Goal: Communication & Community: Answer question/provide support

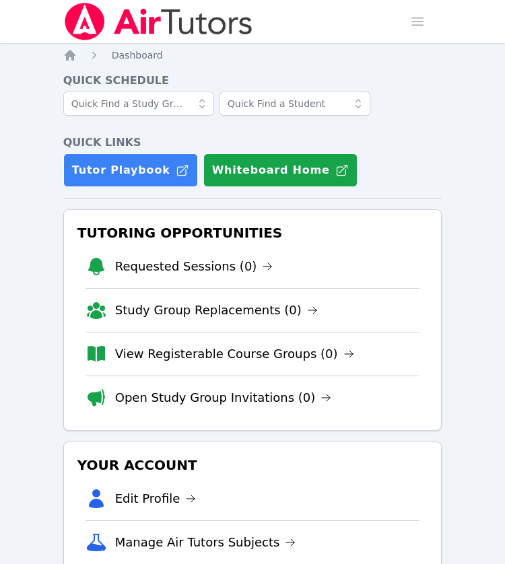
scroll to position [77, 0]
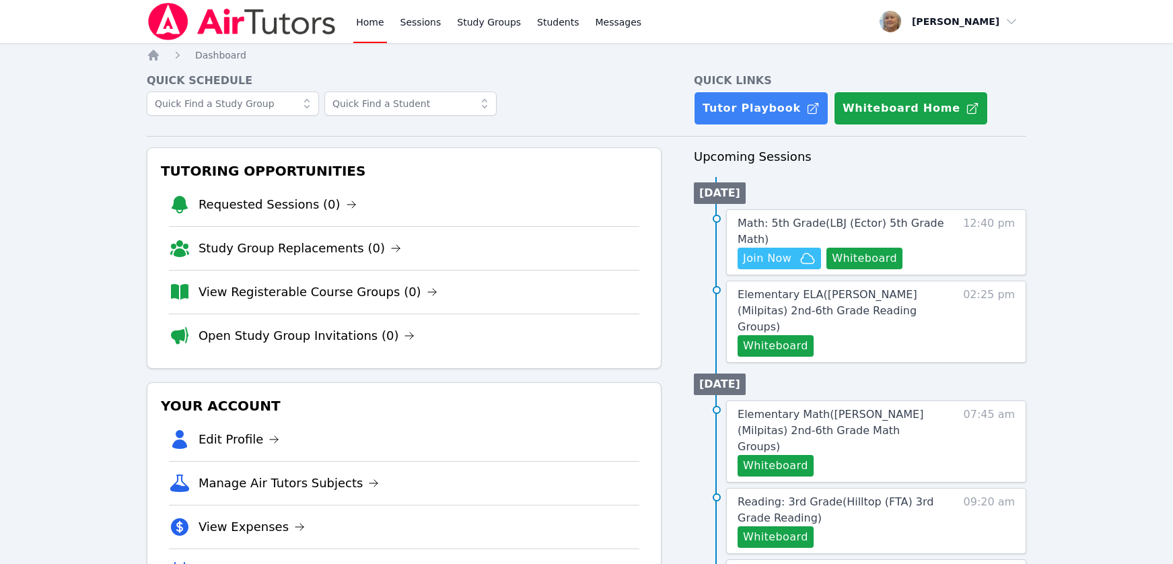
scroll to position [81, 0]
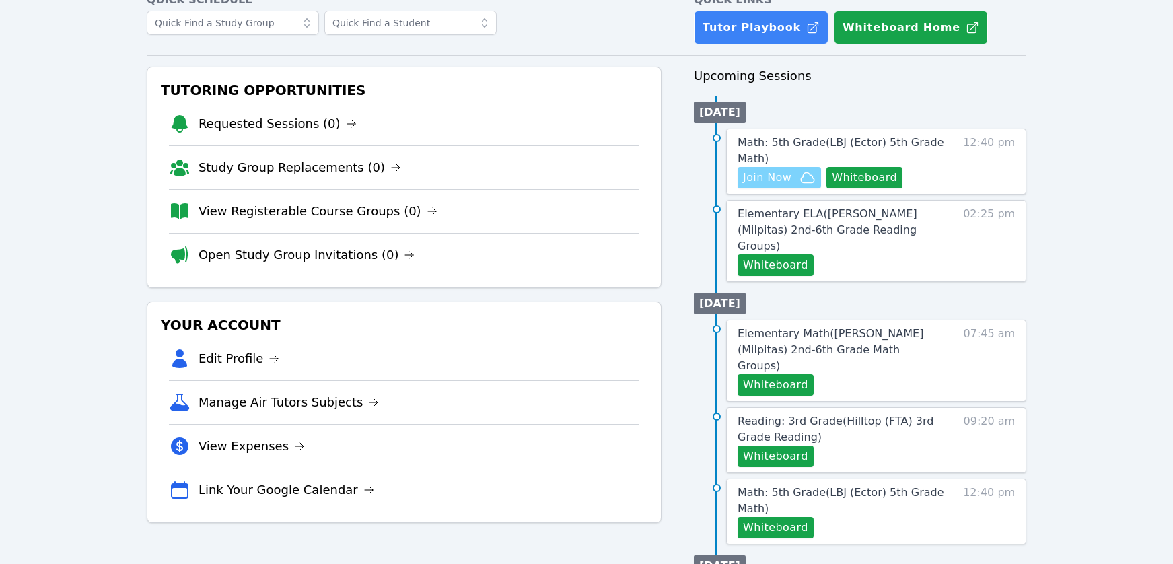
click at [791, 186] on span "Join Now" at bounding box center [767, 178] width 48 height 16
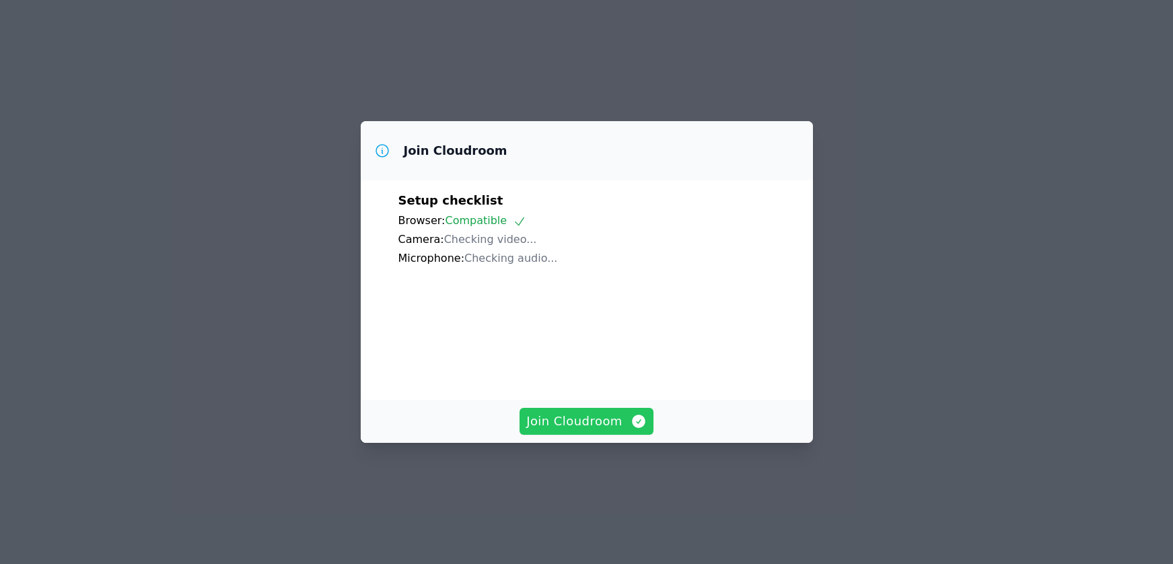
click at [555, 431] on span "Join Cloudroom" at bounding box center [586, 421] width 120 height 19
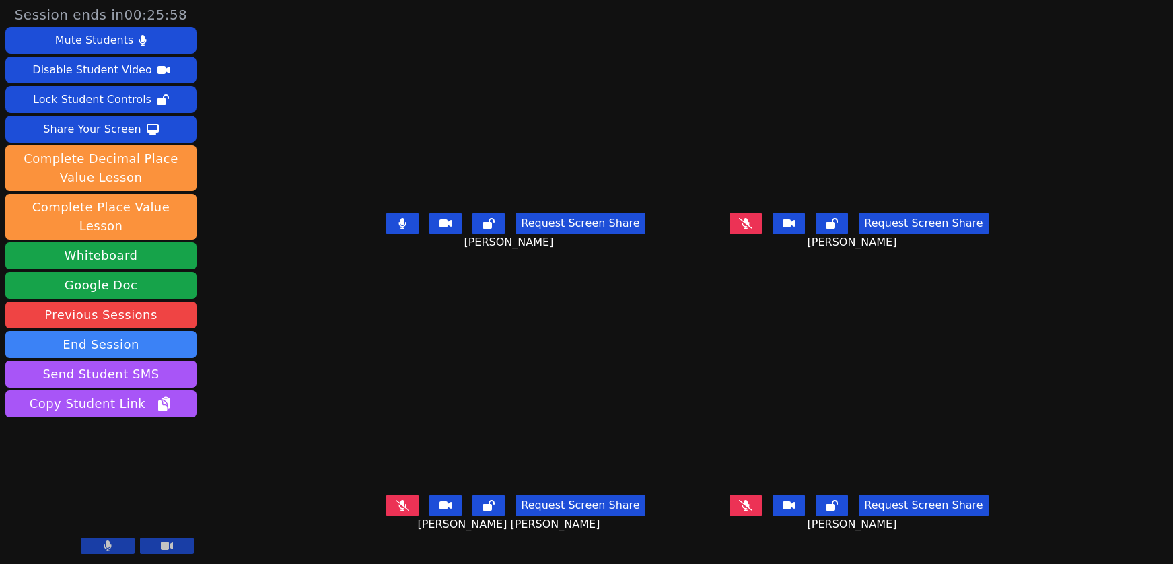
click at [386, 234] on button at bounding box center [402, 224] width 32 height 22
